Goal: Information Seeking & Learning: Learn about a topic

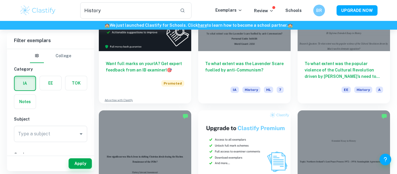
scroll to position [853, 0]
